Goal: Check status: Check status

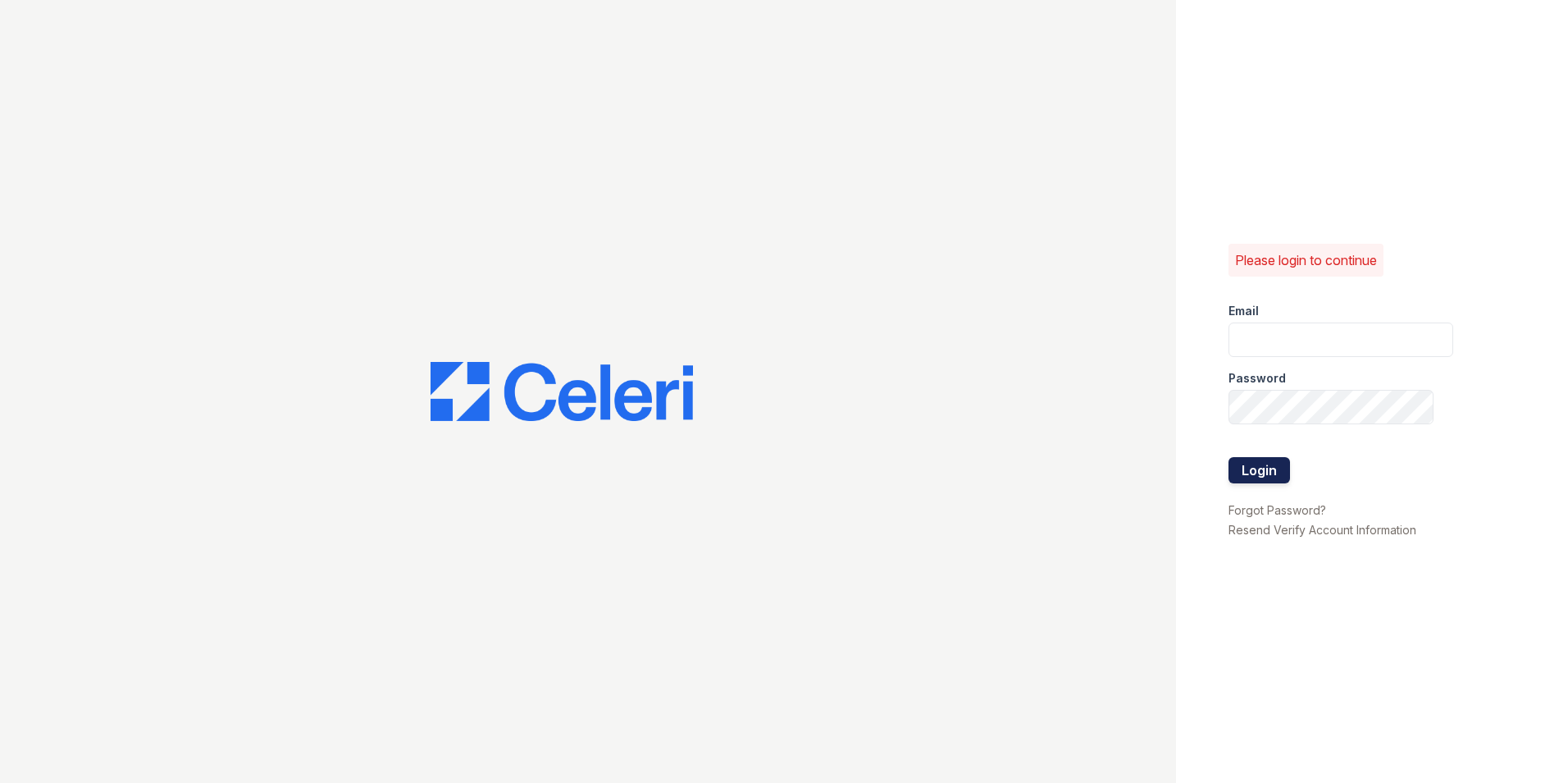
type input "renewattowngate@trinity-pm.com"
click at [1249, 471] on button "Login" at bounding box center [1259, 470] width 61 height 26
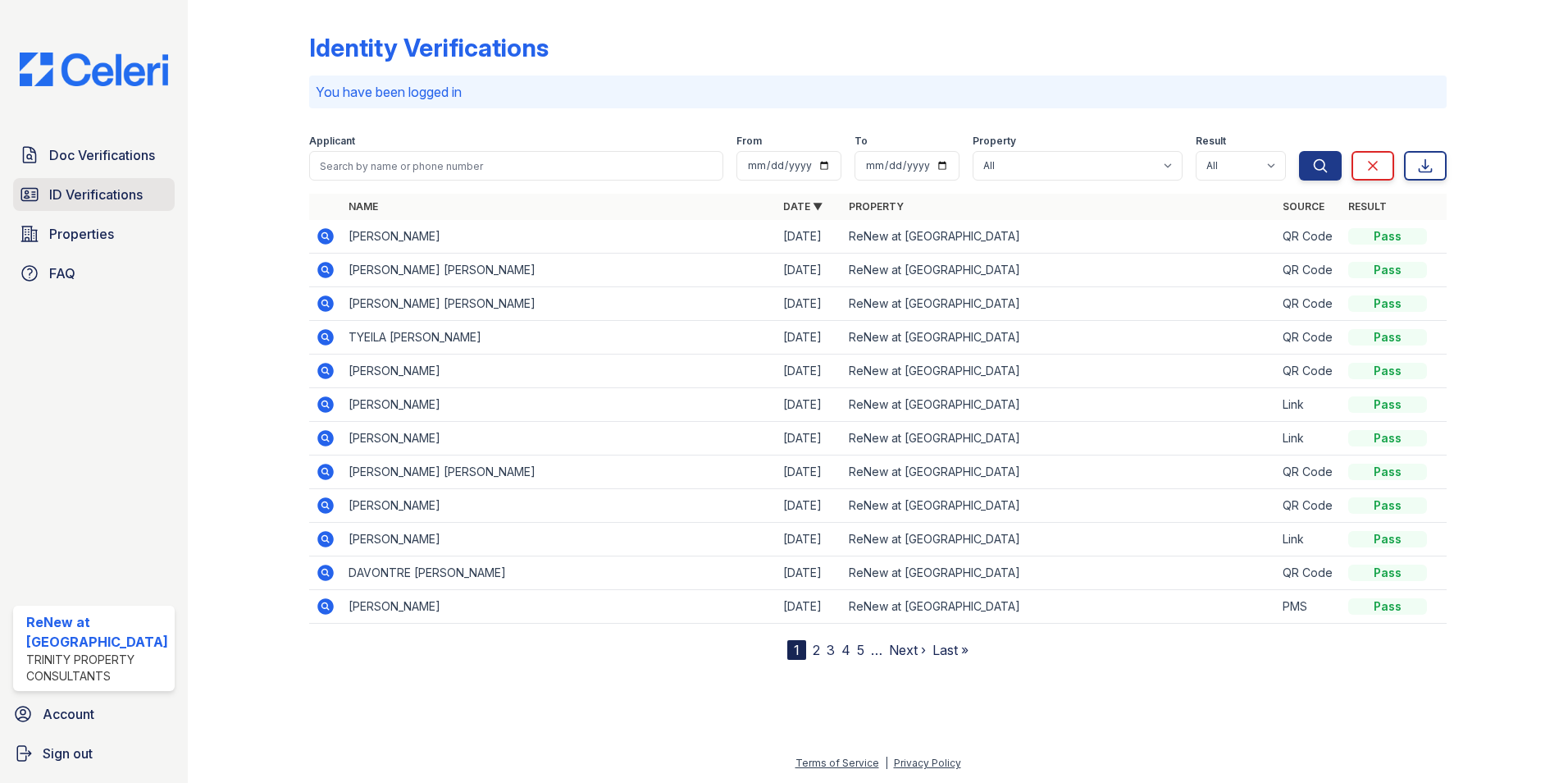
click at [90, 203] on span "ID Verifications" at bounding box center [95, 194] width 94 height 20
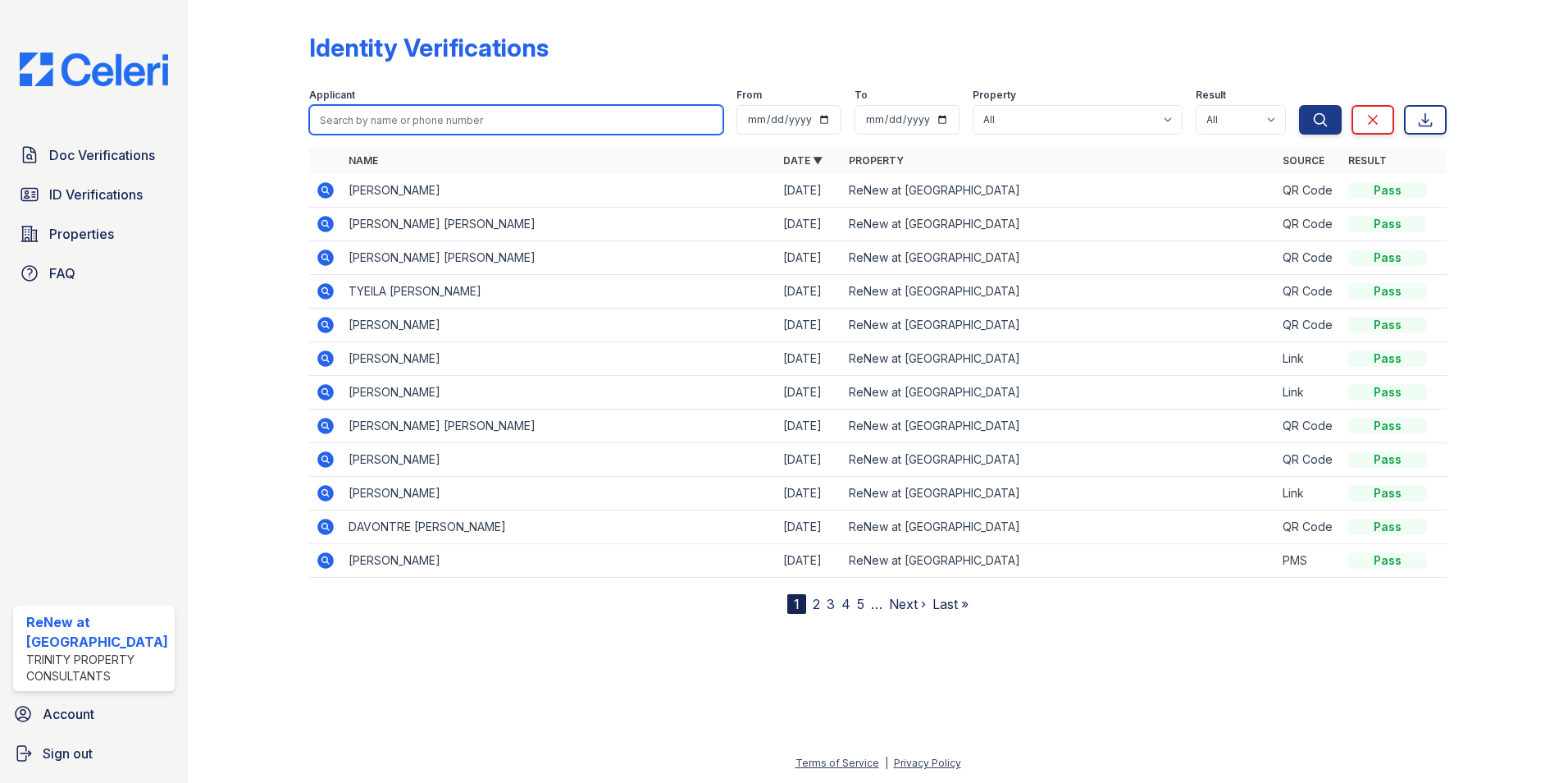
click at [331, 110] on input "search" at bounding box center [516, 119] width 415 height 29
type input "ashly tellez"
click at [1299, 105] on button "Search" at bounding box center [1319, 119] width 43 height 29
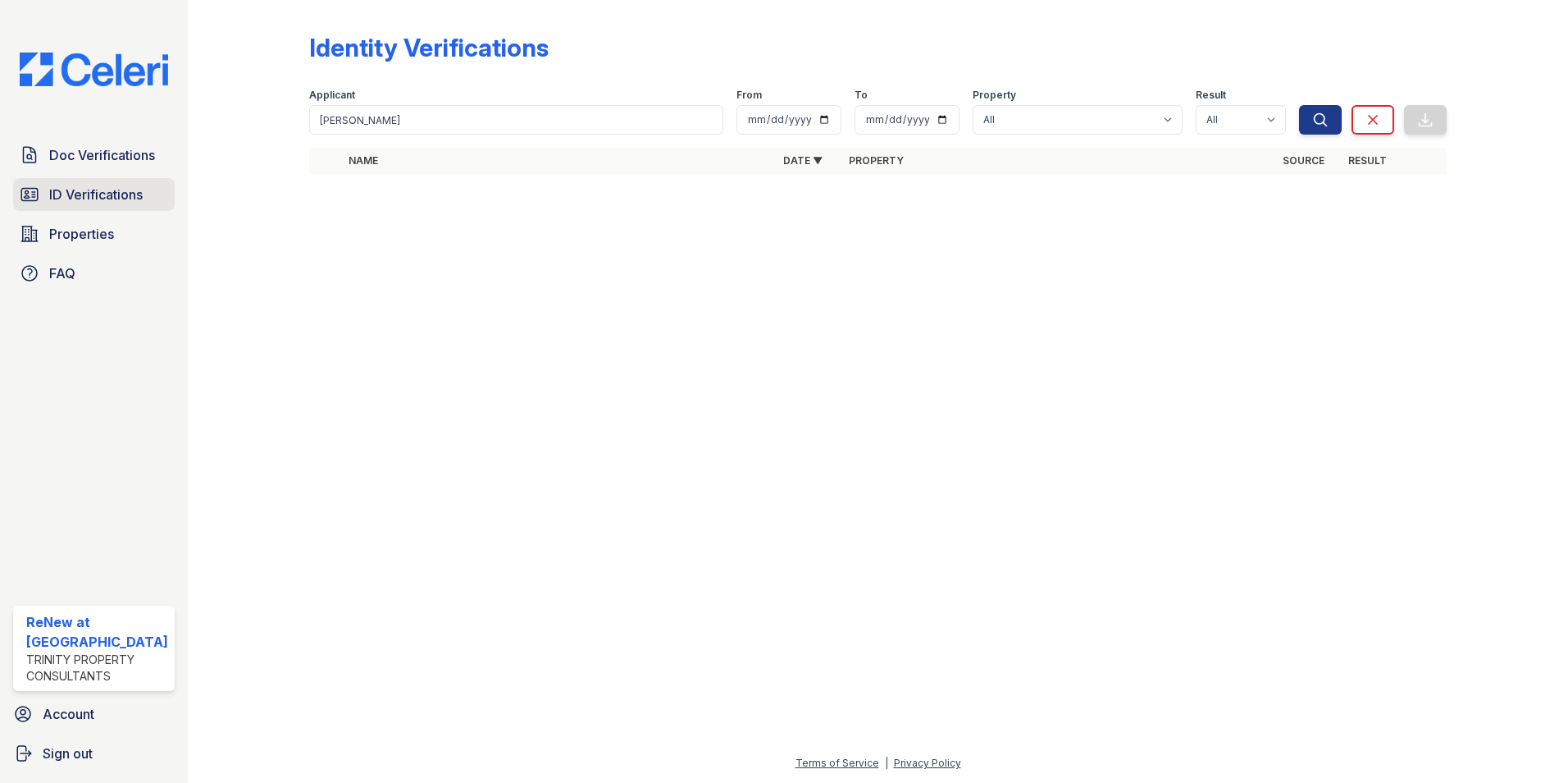
click at [122, 201] on span "ID Verifications" at bounding box center [95, 194] width 94 height 20
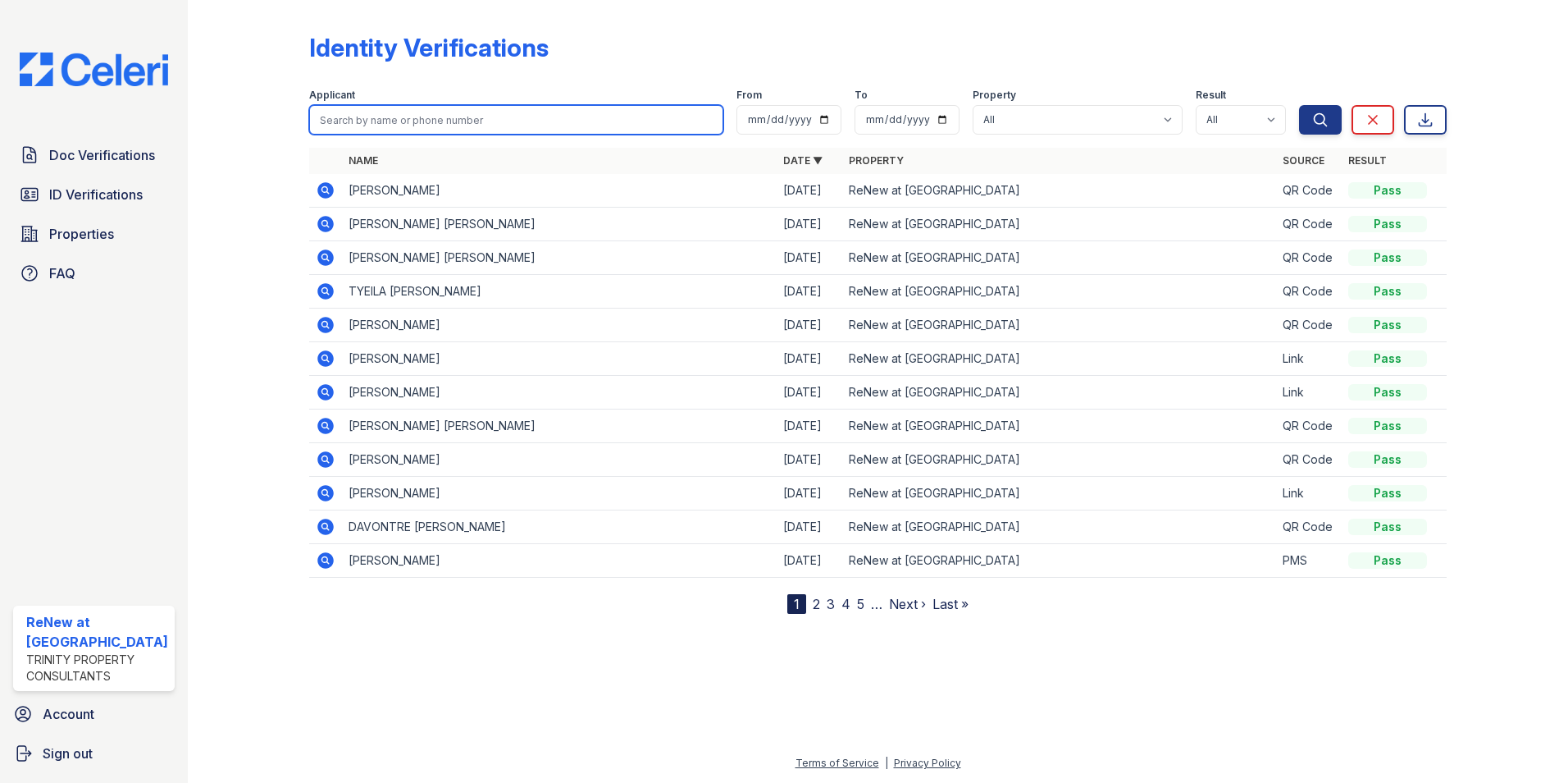
click at [348, 121] on input "search" at bounding box center [516, 119] width 415 height 29
type input "ashley"
click at [1299, 105] on button "Search" at bounding box center [1319, 119] width 43 height 29
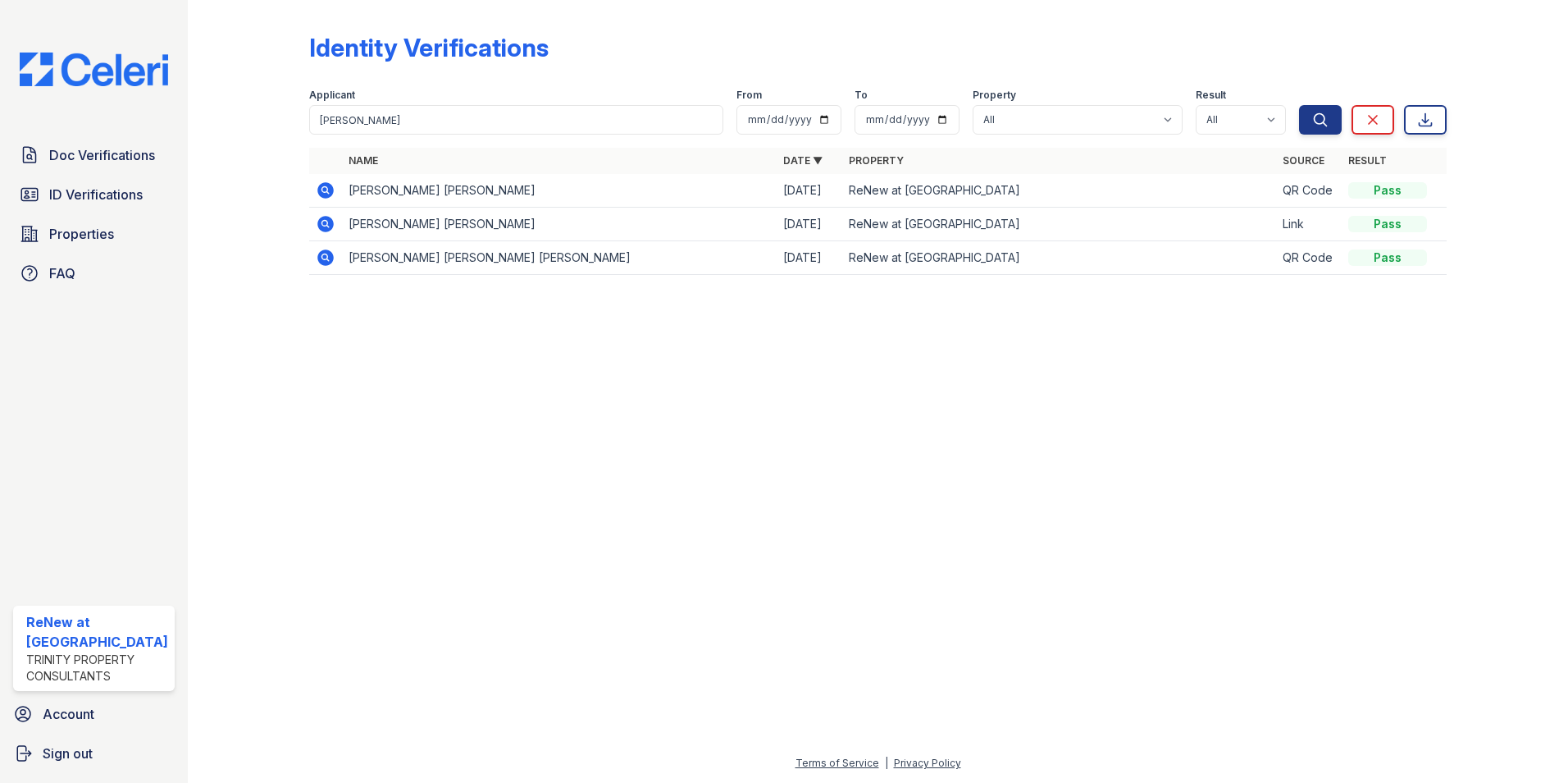
click at [317, 183] on icon at bounding box center [325, 190] width 20 height 20
